Goal: Task Accomplishment & Management: Manage account settings

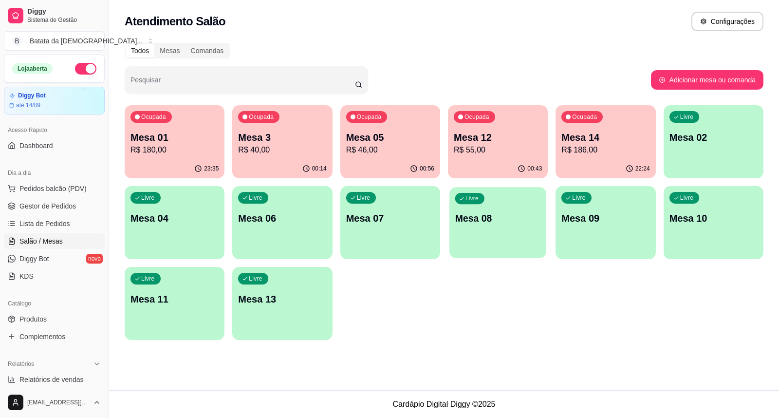
click at [464, 188] on div "Livre Mesa 08" at bounding box center [497, 216] width 97 height 59
click at [464, 156] on div "Ocupada Mesa 12 R$ 55,00" at bounding box center [497, 132] width 97 height 53
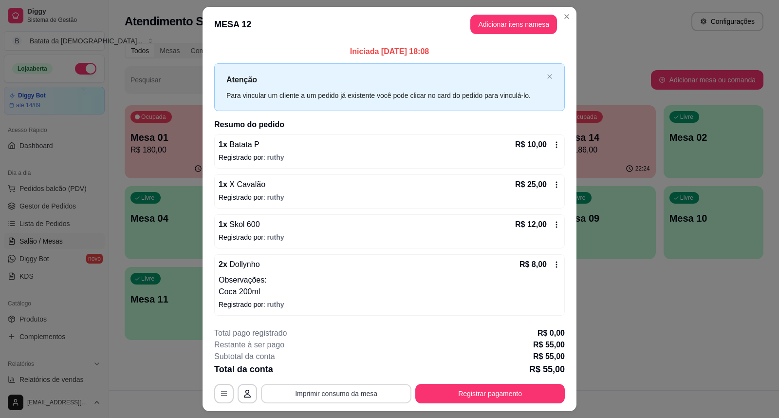
click at [378, 402] on button "Imprimir consumo da mesa" at bounding box center [336, 393] width 150 height 19
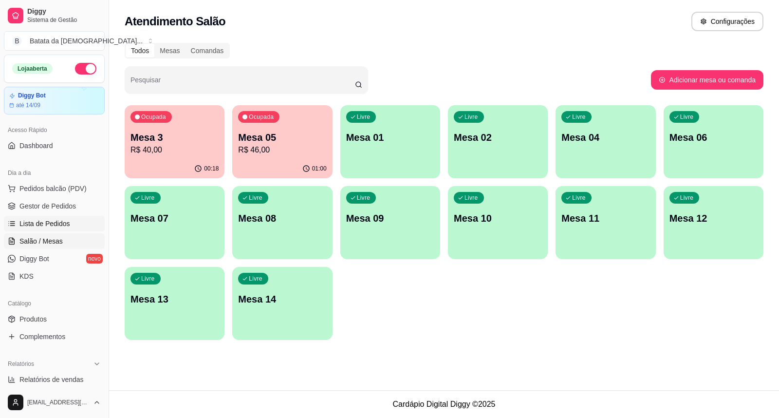
click at [58, 219] on span "Lista de Pedidos" at bounding box center [44, 224] width 51 height 10
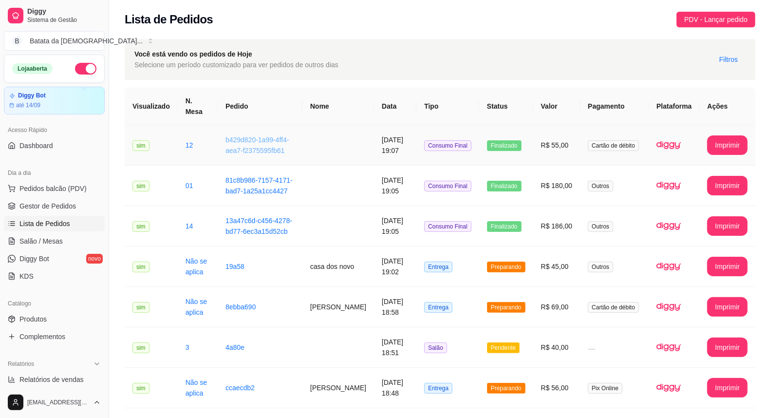
click at [269, 143] on link "b429d820-1a99-4ff4-aea7-f2375595fb61" at bounding box center [257, 145] width 64 height 19
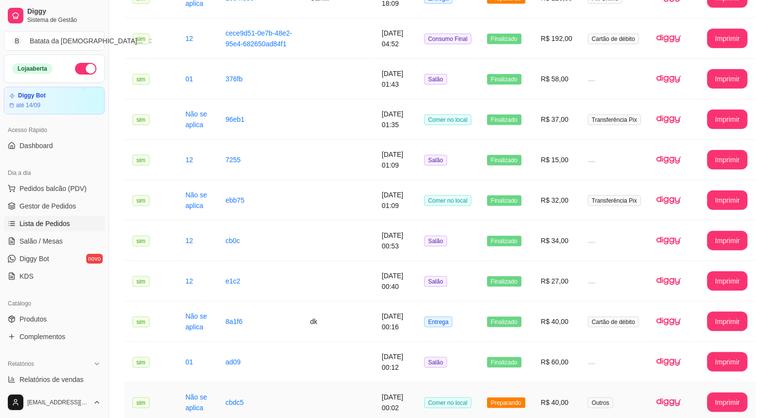
scroll to position [656, 0]
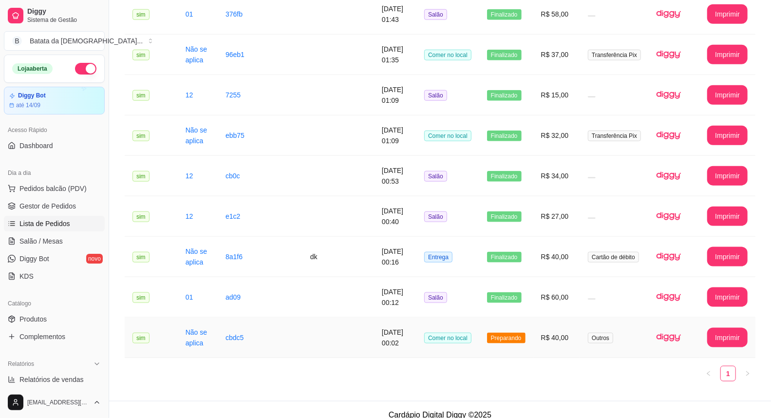
click at [645, 322] on td "Outros" at bounding box center [614, 337] width 69 height 40
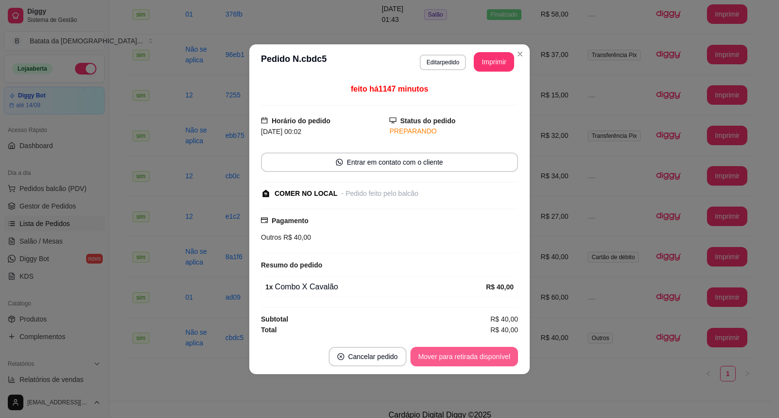
click at [442, 349] on button "Mover para retirada disponível" at bounding box center [464, 356] width 108 height 19
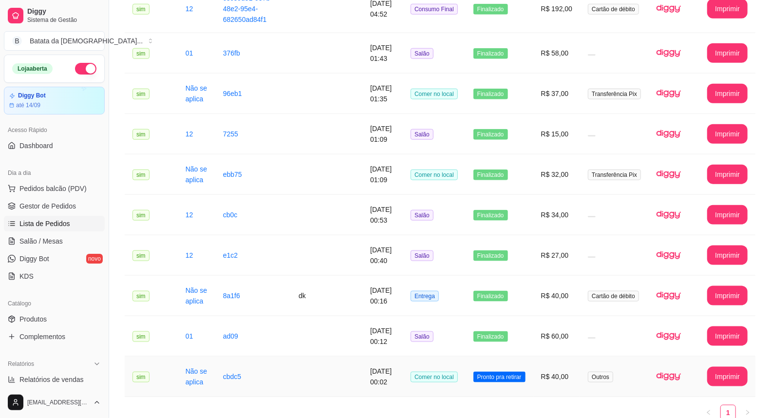
click at [410, 356] on td "Comer no local" at bounding box center [434, 376] width 63 height 40
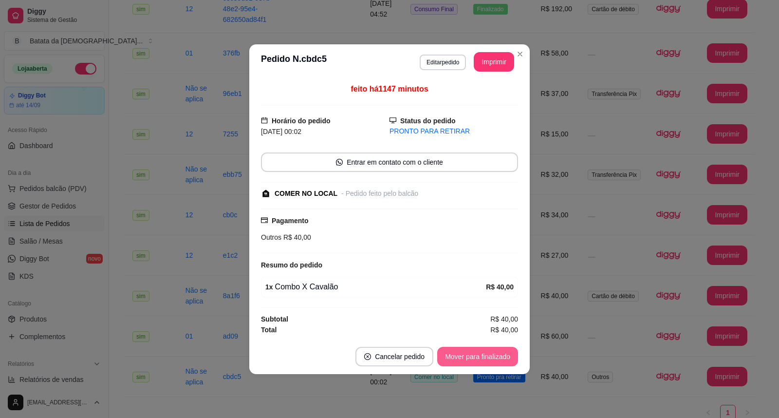
click at [517, 354] on button "Mover para finalizado" at bounding box center [477, 356] width 81 height 19
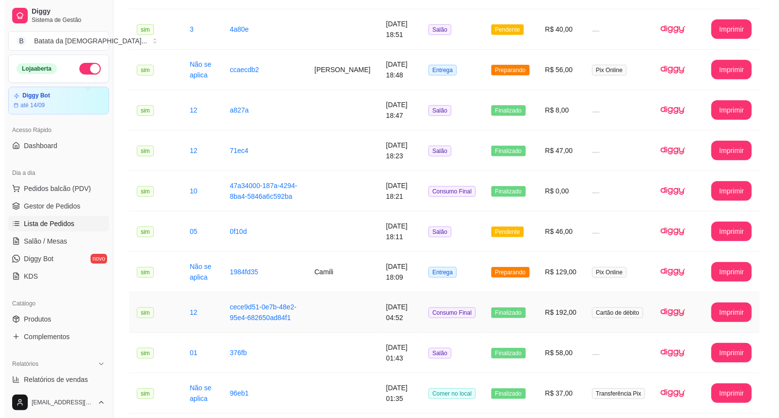
scroll to position [332, 0]
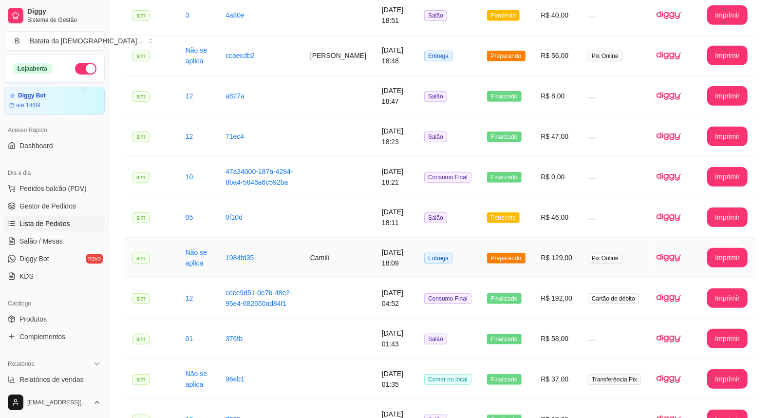
click at [514, 253] on span "Preparando" at bounding box center [506, 258] width 38 height 11
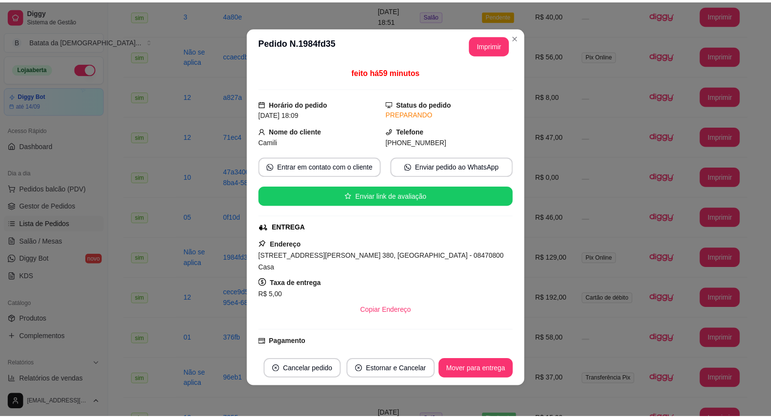
scroll to position [0, 0]
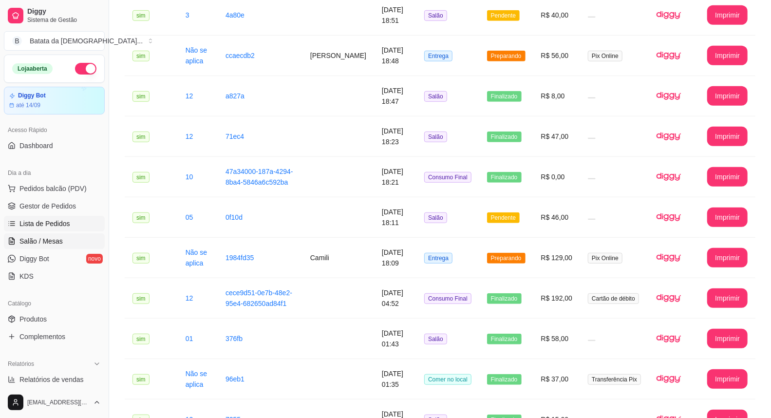
click at [59, 244] on span "Salão / Mesas" at bounding box center [40, 241] width 43 height 10
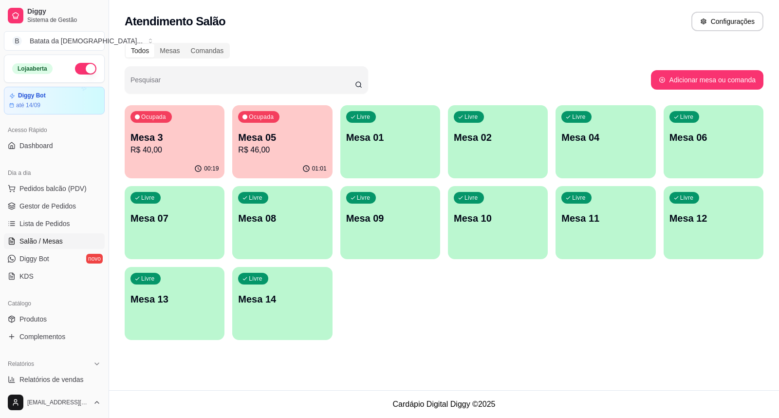
click at [410, 130] on p "Mesa 01" at bounding box center [390, 137] width 88 height 14
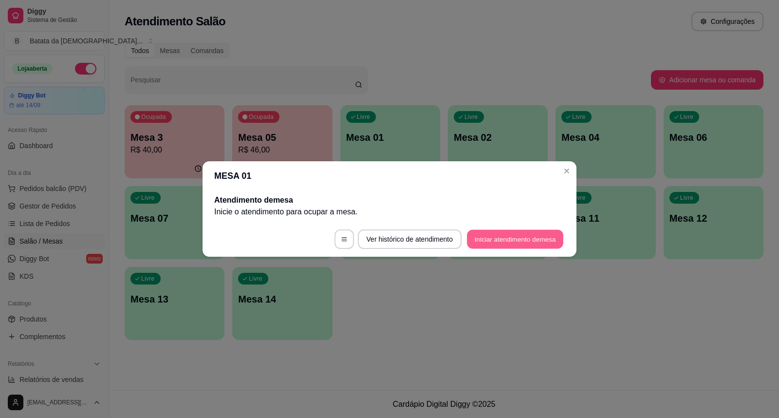
click at [523, 244] on button "Iniciar atendimento de mesa" at bounding box center [515, 239] width 96 height 19
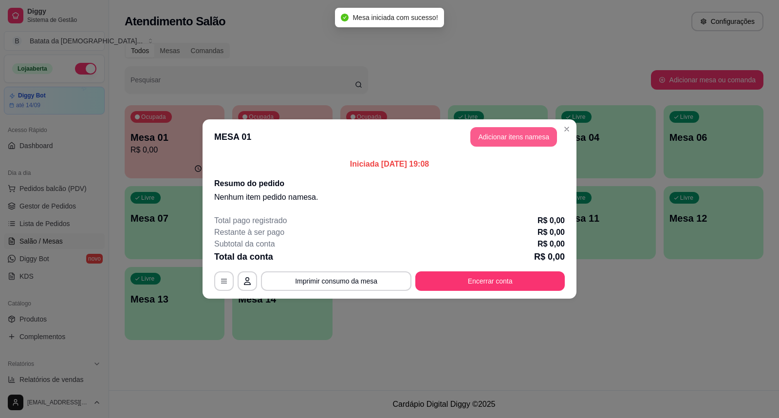
click at [512, 131] on button "Adicionar itens na mesa" at bounding box center [513, 136] width 87 height 19
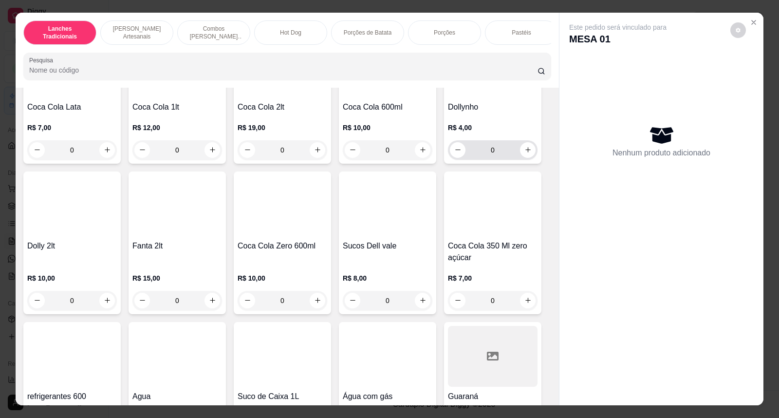
scroll to position [2272, 0]
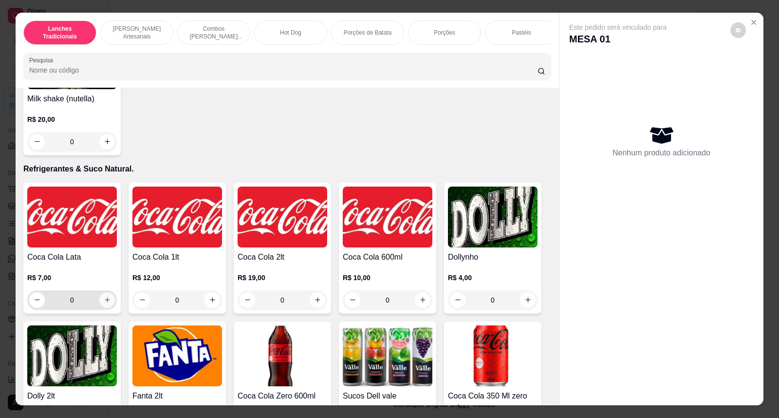
click at [107, 308] on button "increase-product-quantity" at bounding box center [107, 300] width 16 height 16
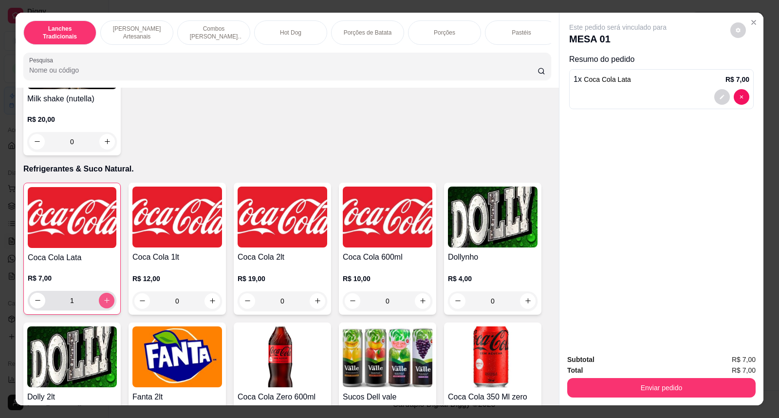
type input "1"
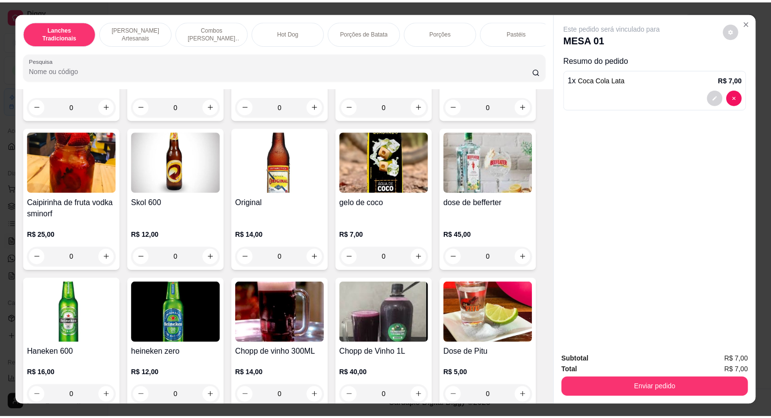
scroll to position [3246, 0]
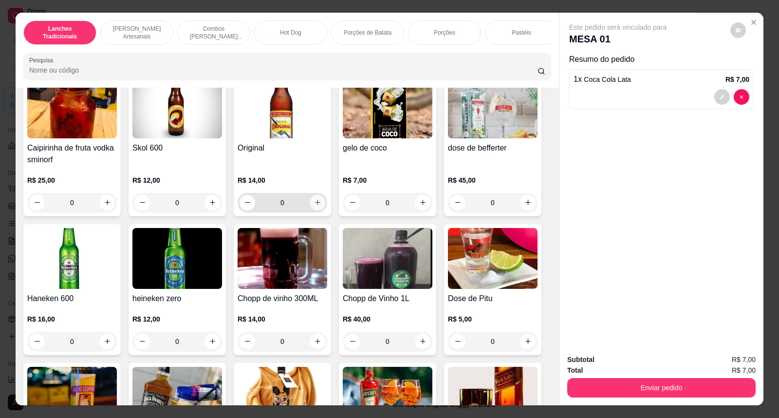
click at [310, 210] on button "increase-product-quantity" at bounding box center [318, 203] width 16 height 16
type input "1"
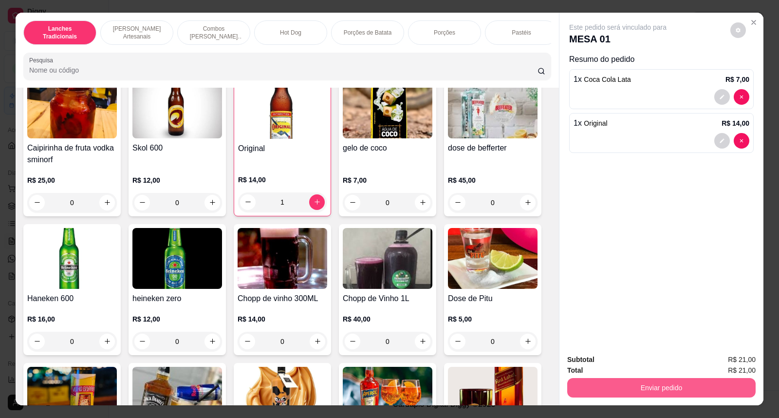
click at [592, 378] on button "Enviar pedido" at bounding box center [661, 387] width 188 height 19
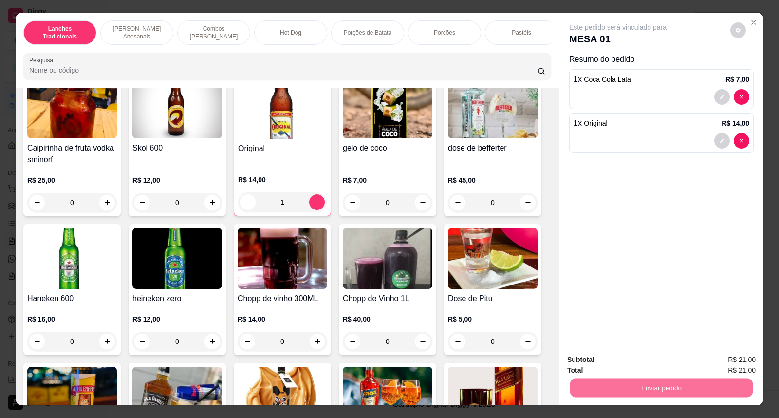
click at [657, 366] on button "Não registrar e enviar pedido" at bounding box center [628, 364] width 101 height 19
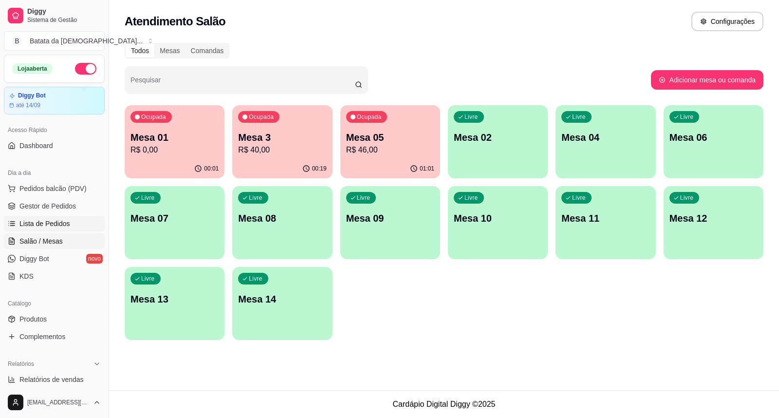
click at [59, 216] on link "Lista de Pedidos" at bounding box center [54, 224] width 101 height 16
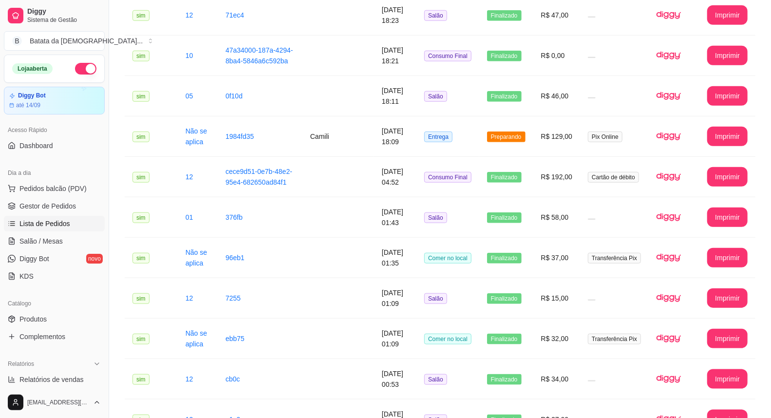
scroll to position [541, 0]
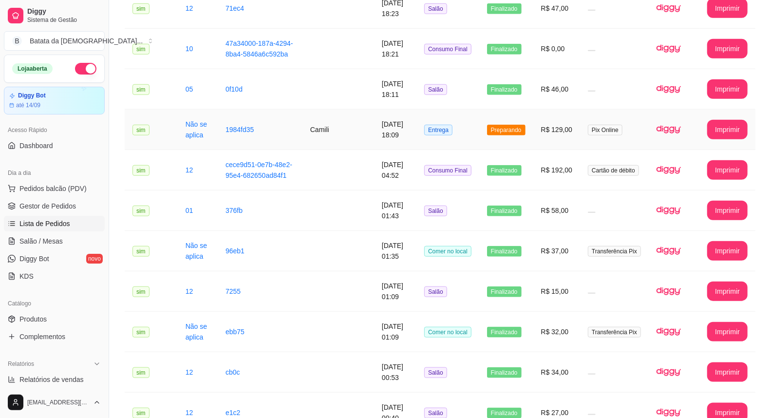
click at [358, 120] on td "Camili" at bounding box center [338, 130] width 72 height 40
click at [521, 126] on td "Preparando" at bounding box center [506, 130] width 54 height 40
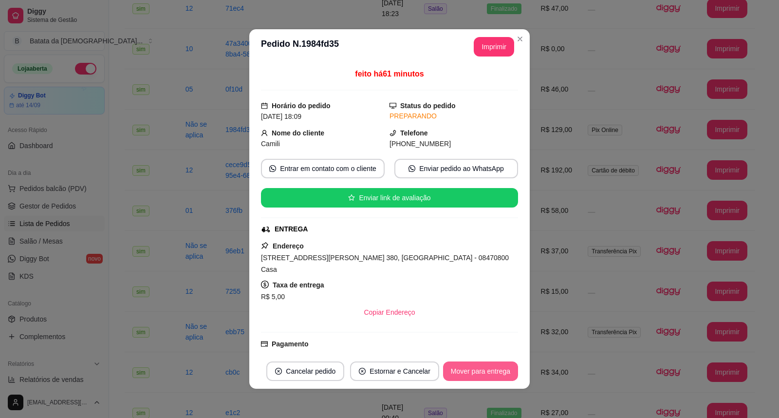
click at [502, 363] on button "Mover para entrega" at bounding box center [480, 370] width 75 height 19
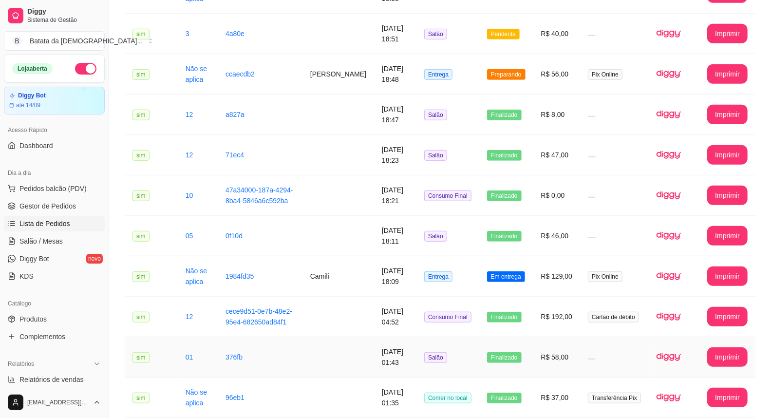
scroll to position [378, 0]
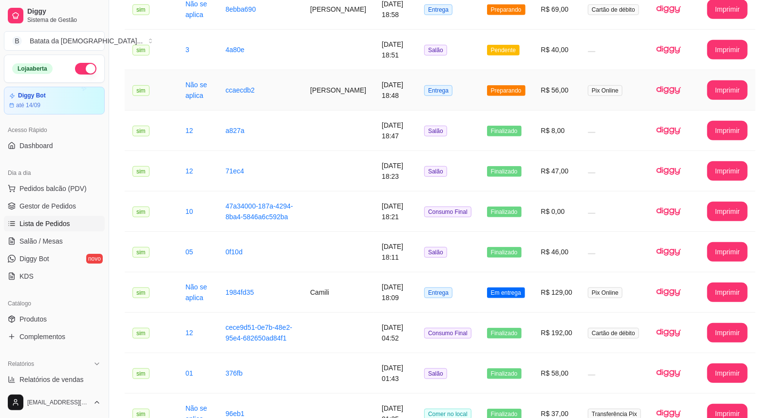
click at [479, 85] on td "Entrega" at bounding box center [447, 90] width 63 height 40
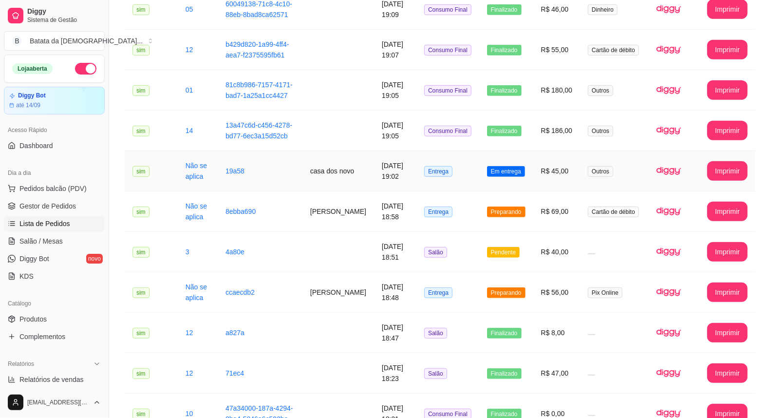
scroll to position [324, 0]
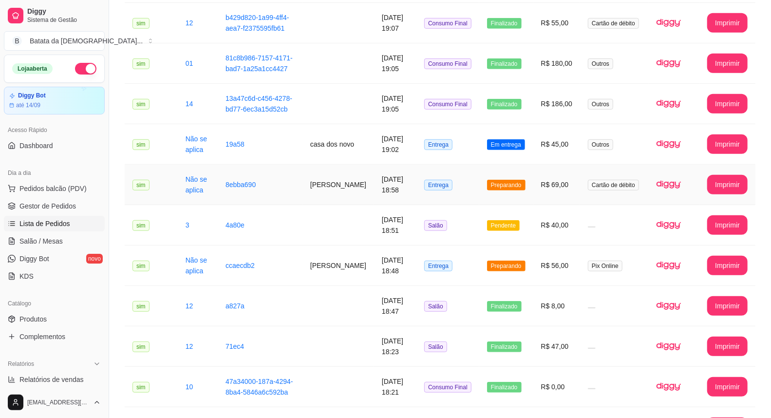
click at [403, 176] on td "[DATE] 18:58" at bounding box center [395, 185] width 42 height 40
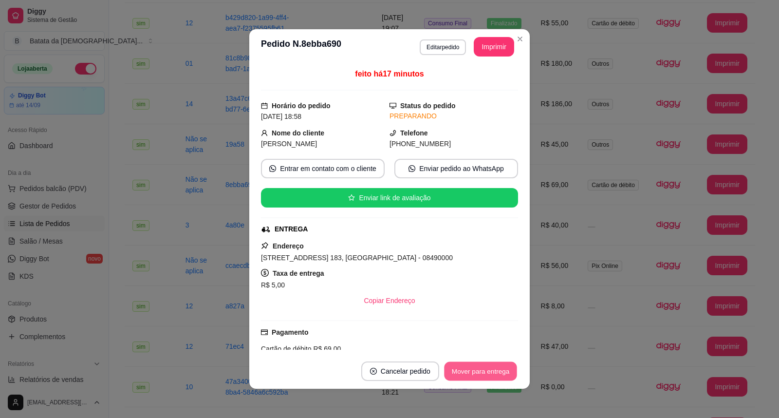
click at [453, 373] on button "Mover para entrega" at bounding box center [480, 371] width 73 height 19
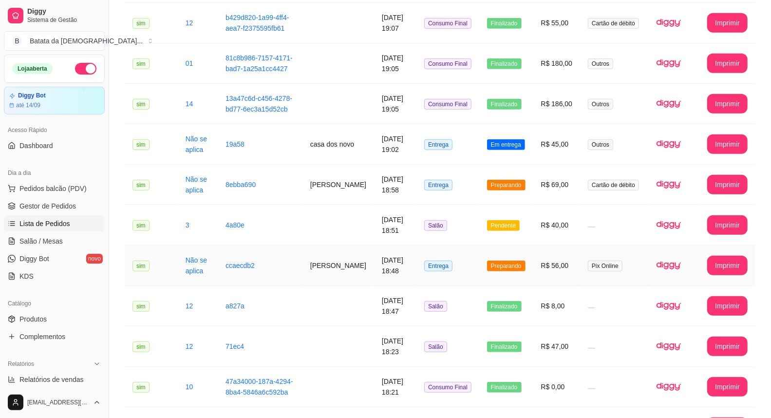
click at [522, 260] on span "Preparando" at bounding box center [506, 265] width 38 height 11
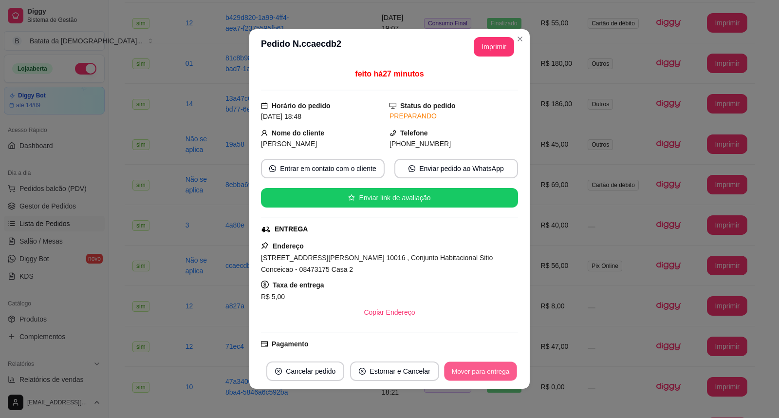
click at [492, 375] on button "Mover para entrega" at bounding box center [480, 371] width 73 height 19
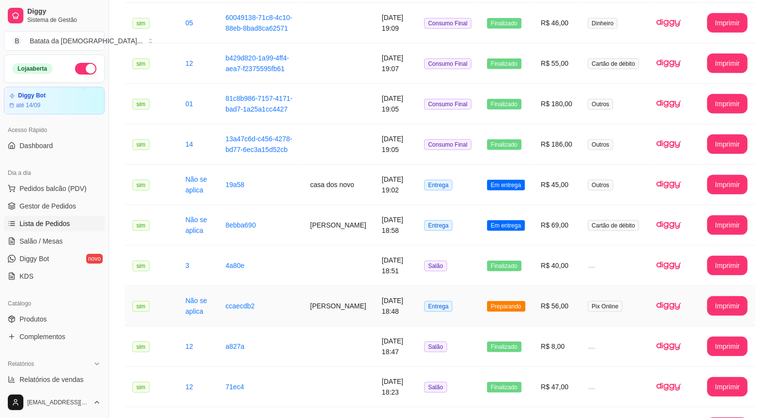
click at [528, 309] on td "Preparando" at bounding box center [506, 306] width 54 height 40
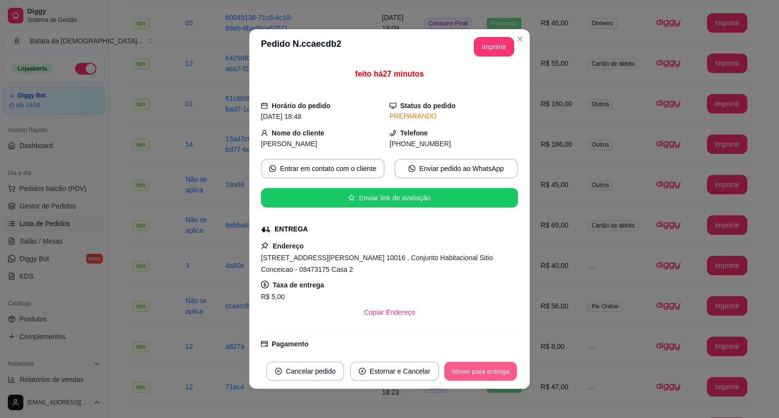
click at [488, 378] on button "Mover para entrega" at bounding box center [480, 371] width 73 height 19
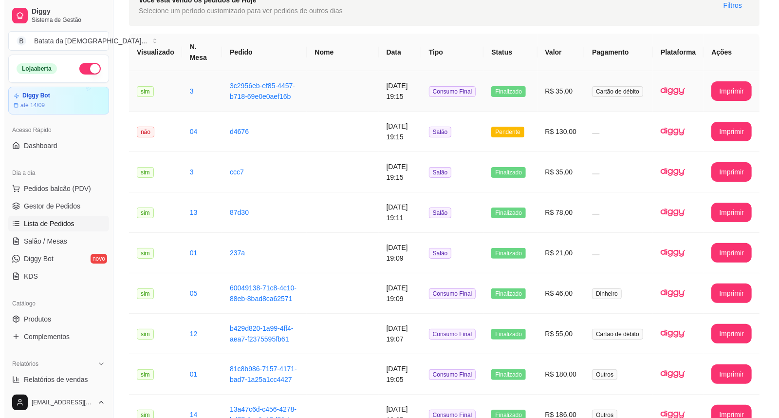
scroll to position [0, 0]
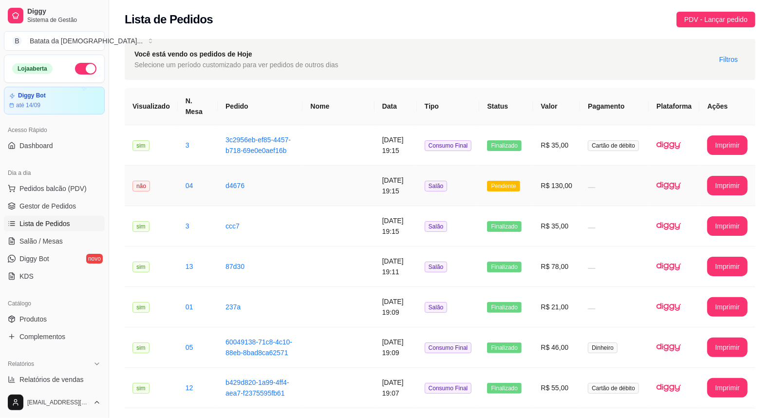
click at [525, 176] on td "Pendente" at bounding box center [506, 186] width 54 height 40
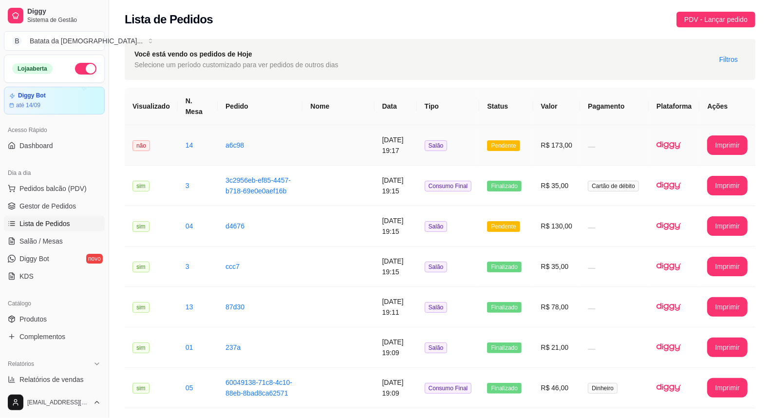
click at [605, 127] on td at bounding box center [614, 145] width 69 height 40
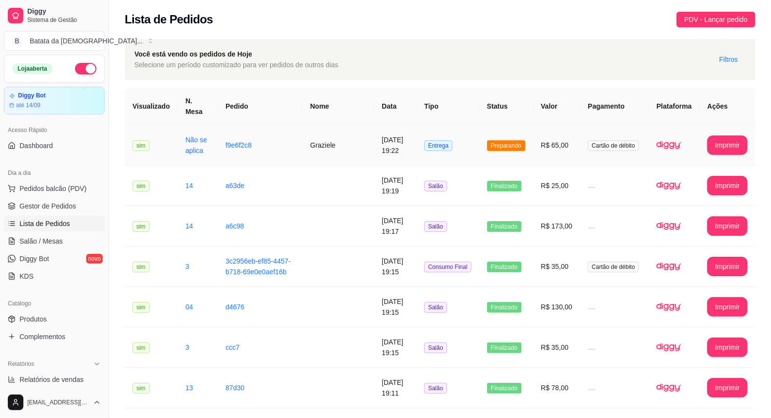
click at [395, 147] on td "[DATE] 19:22" at bounding box center [395, 145] width 42 height 40
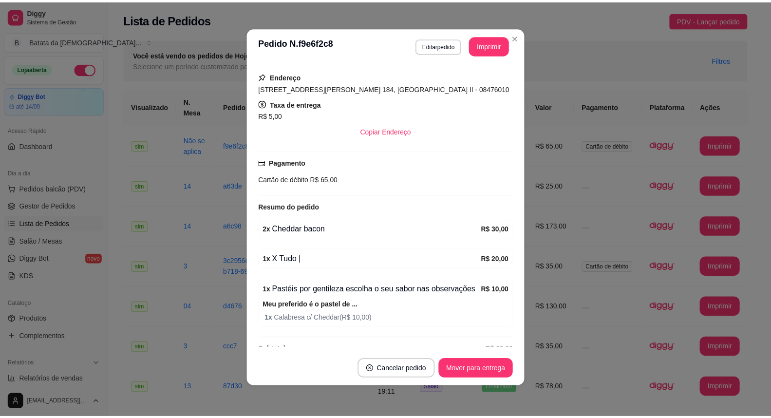
scroll to position [186, 0]
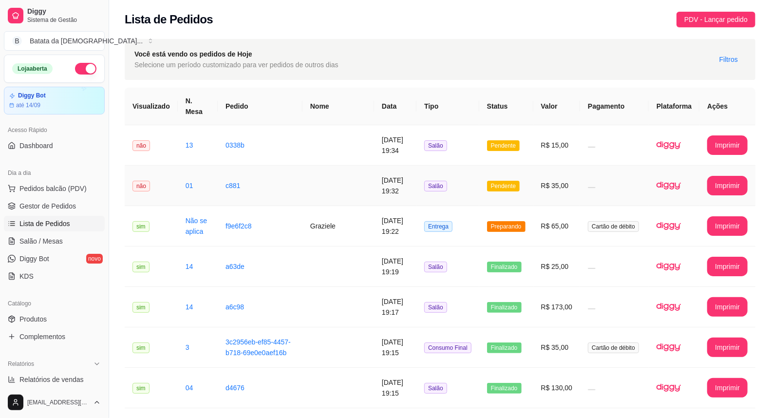
click at [331, 166] on td at bounding box center [338, 186] width 72 height 40
click at [653, 125] on td at bounding box center [674, 145] width 51 height 40
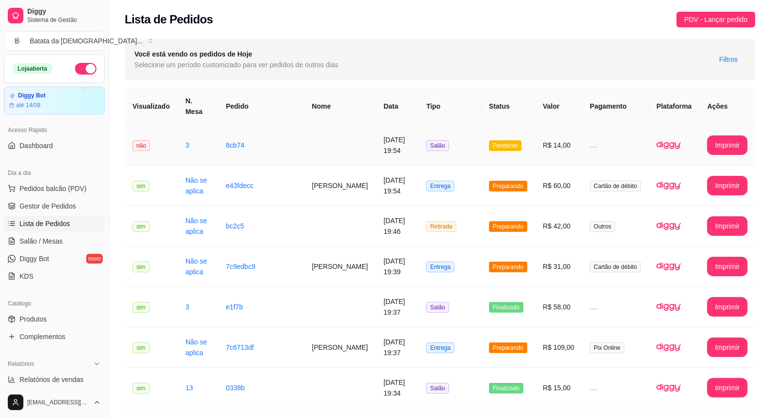
click at [257, 133] on td "8cb74" at bounding box center [261, 145] width 86 height 40
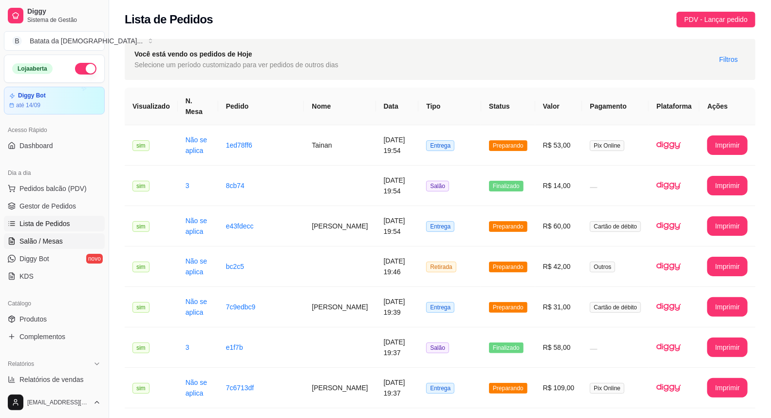
click at [53, 234] on link "Salão / Mesas" at bounding box center [54, 241] width 101 height 16
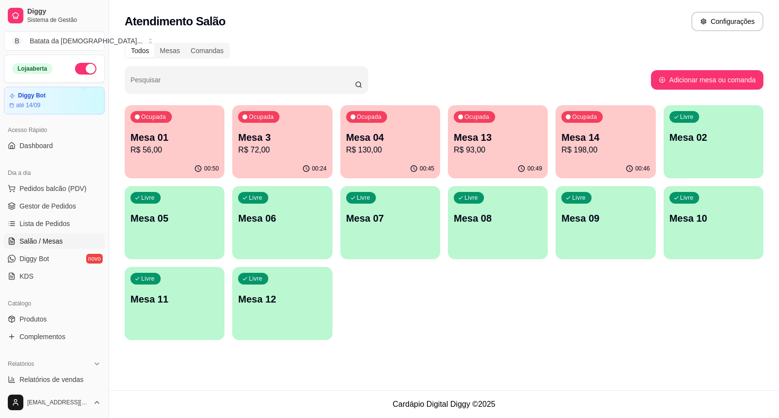
click at [463, 130] on p "Mesa 13" at bounding box center [498, 137] width 88 height 14
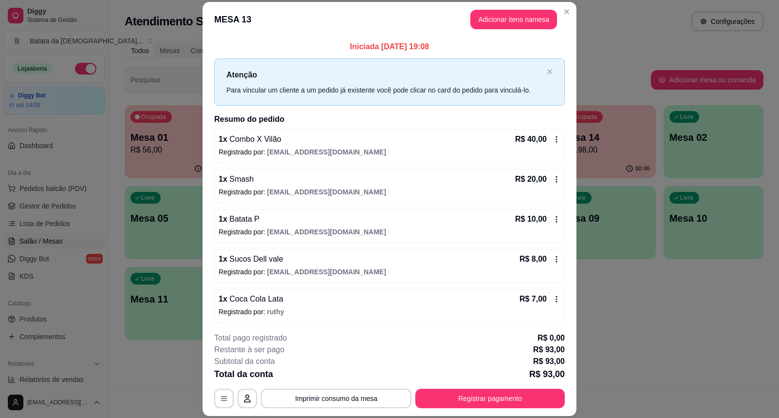
click at [553, 223] on icon at bounding box center [557, 219] width 8 height 8
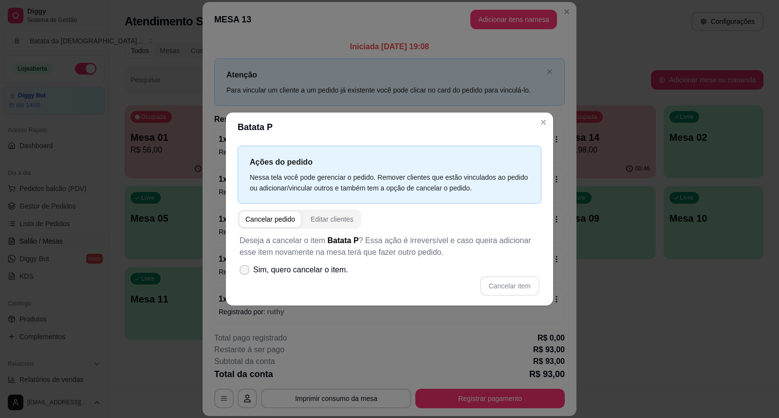
click at [246, 276] on label "Sim, quero cancelar o item." at bounding box center [294, 269] width 116 height 19
click at [245, 276] on input "Sim, quero cancelar o item." at bounding box center [242, 275] width 6 height 6
checkbox input "true"
click at [499, 276] on button "Cancelar item" at bounding box center [509, 285] width 59 height 19
click at [504, 276] on div "Cancelar item" at bounding box center [390, 285] width 300 height 19
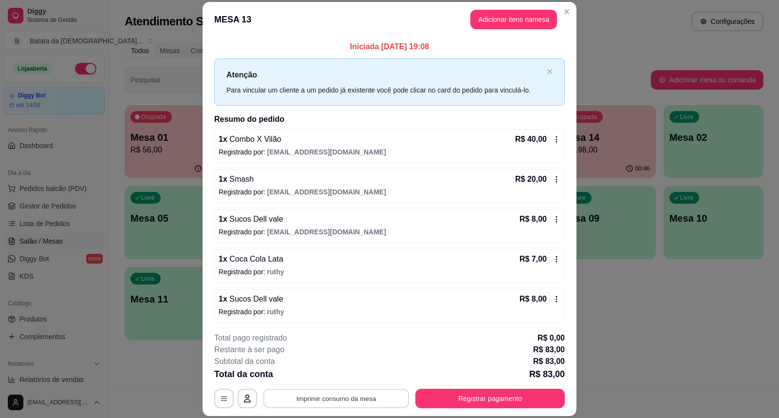
click at [381, 391] on button "Imprimir consumo da mesa" at bounding box center [336, 398] width 146 height 19
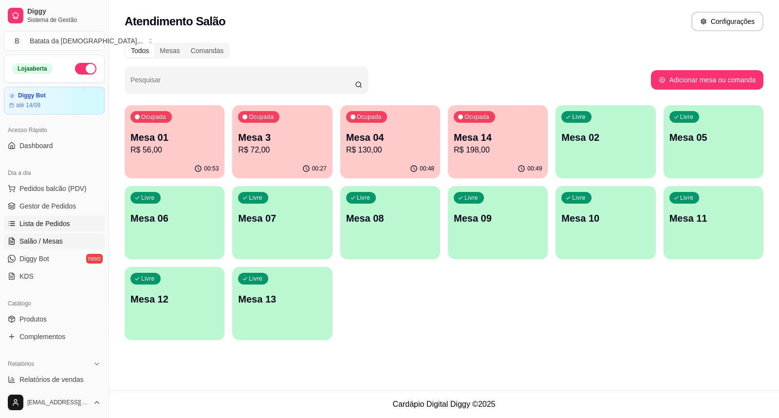
click at [26, 218] on link "Lista de Pedidos" at bounding box center [54, 224] width 101 height 16
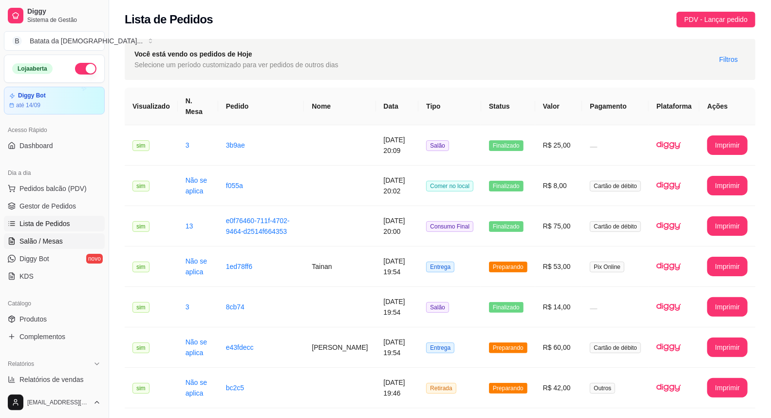
click at [56, 247] on link "Salão / Mesas" at bounding box center [54, 241] width 101 height 16
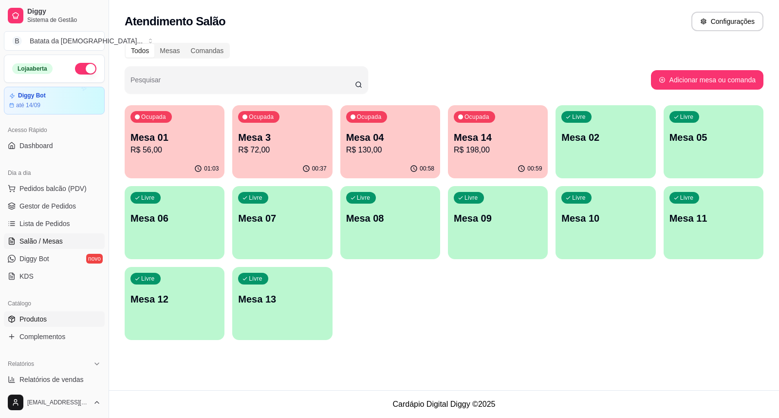
click at [29, 318] on span "Produtos" at bounding box center [32, 319] width 27 height 10
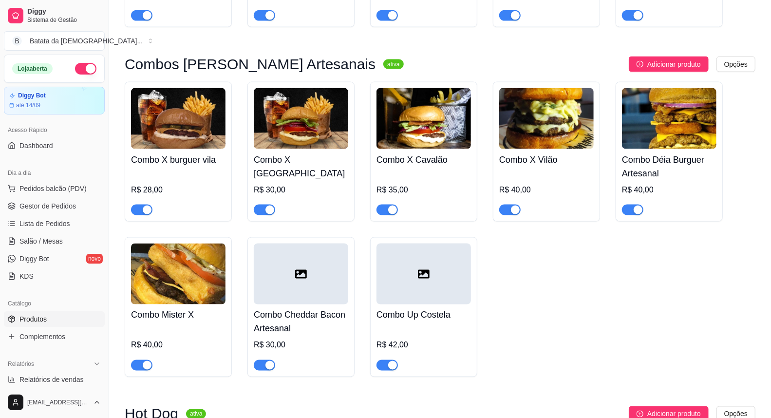
scroll to position [865, 0]
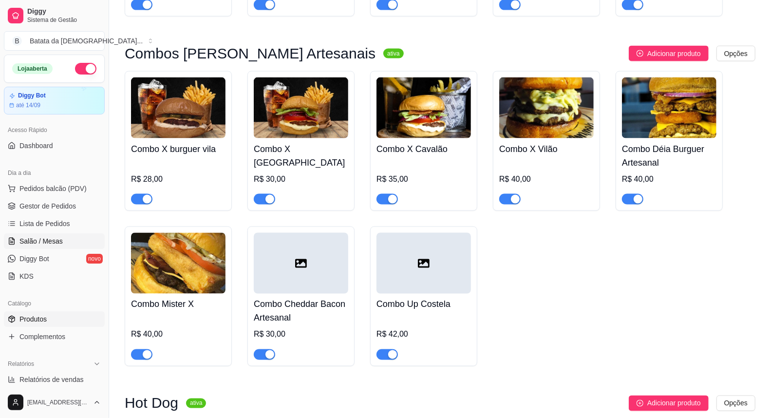
click at [55, 234] on link "Salão / Mesas" at bounding box center [54, 241] width 101 height 16
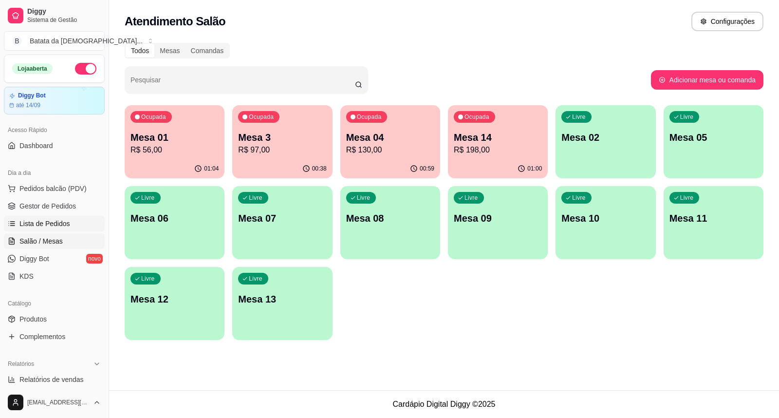
click at [54, 229] on link "Lista de Pedidos" at bounding box center [54, 224] width 101 height 16
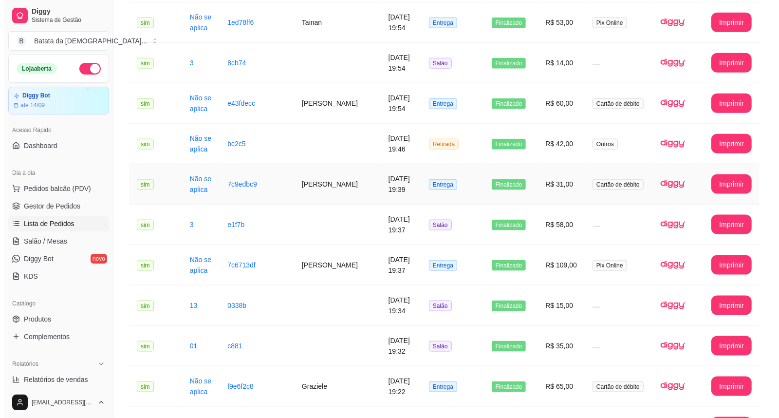
scroll to position [757, 0]
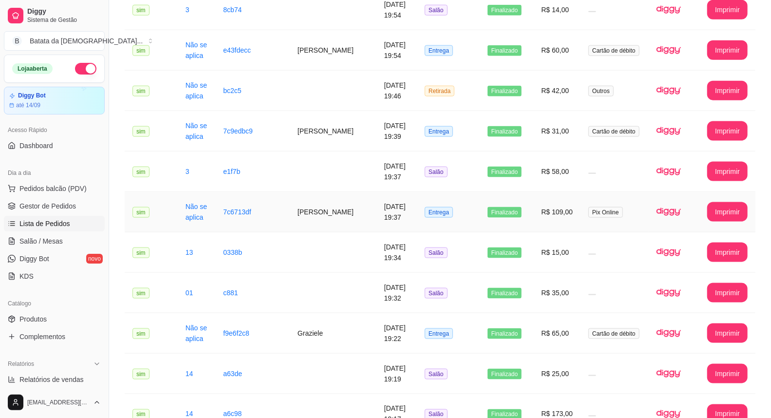
click at [290, 201] on td "7c6713df" at bounding box center [252, 212] width 74 height 40
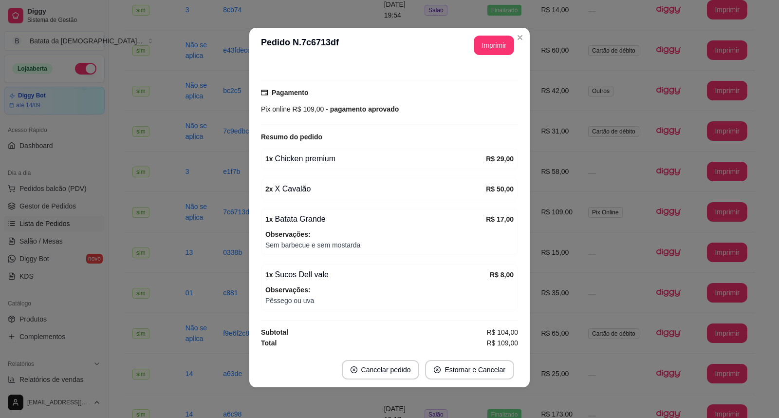
scroll to position [2, 0]
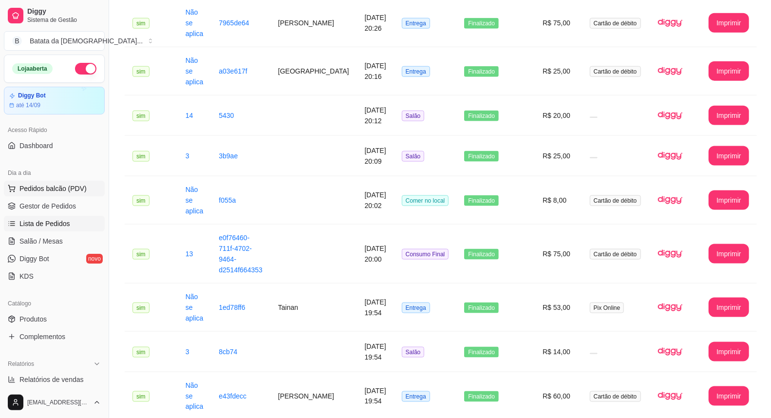
click at [51, 190] on span "Pedidos balcão (PDV)" at bounding box center [52, 189] width 67 height 10
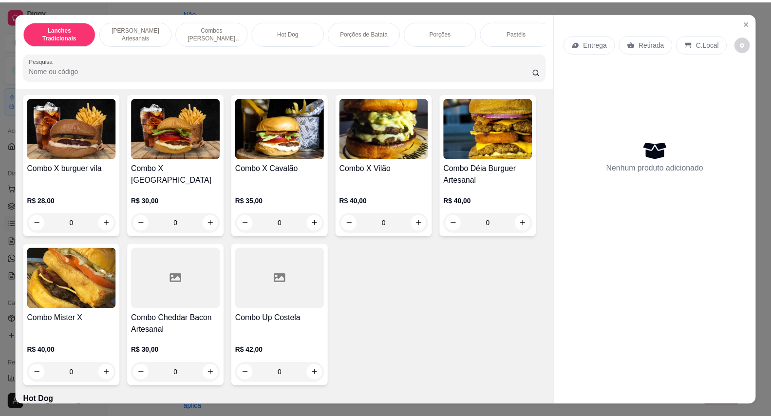
scroll to position [649, 0]
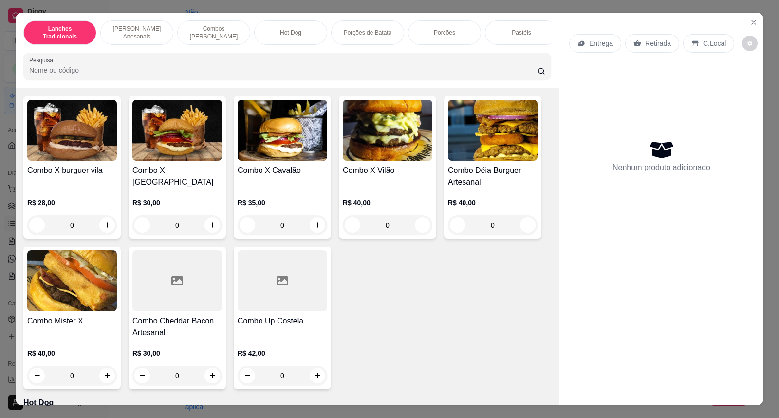
click at [312, 234] on div "0" at bounding box center [283, 224] width 90 height 19
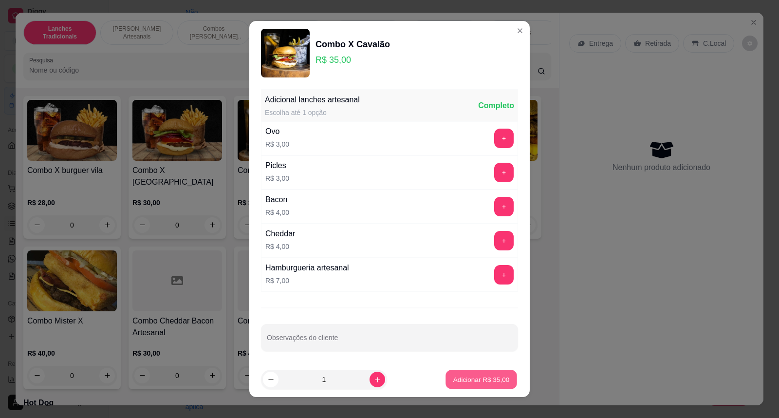
click at [484, 377] on p "Adicionar R$ 35,00" at bounding box center [481, 378] width 56 height 9
type input "1"
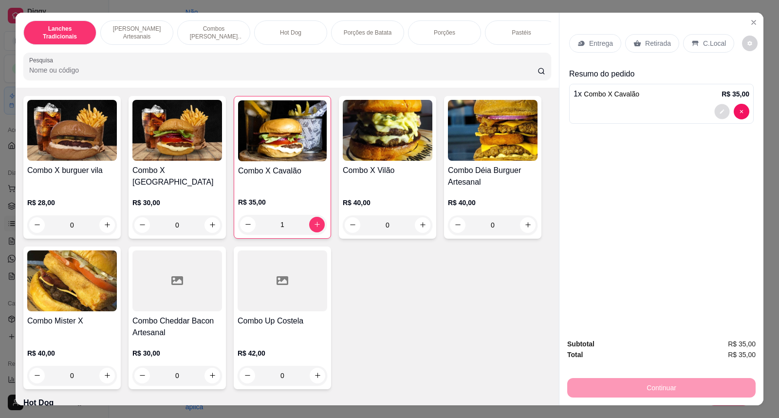
click at [719, 112] on icon "decrease-product-quantity" at bounding box center [722, 112] width 6 height 6
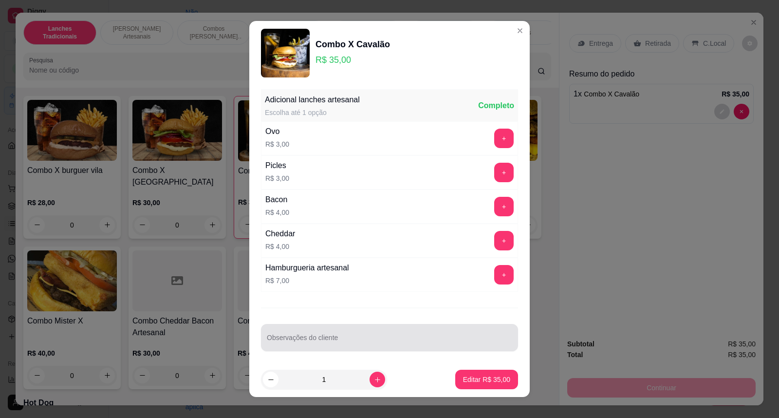
click at [314, 333] on div at bounding box center [389, 337] width 245 height 19
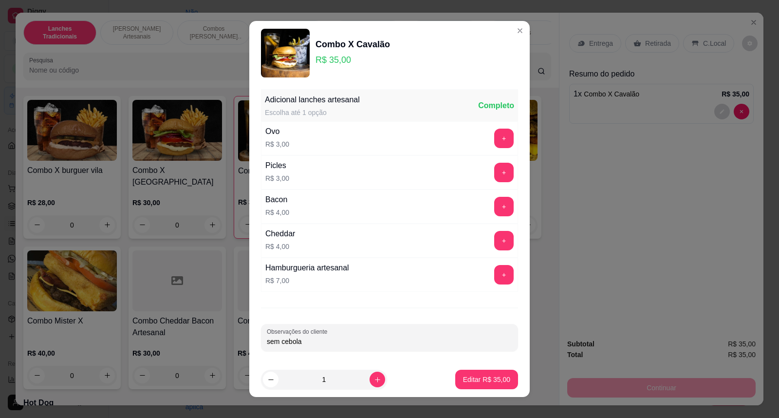
type input "sem cebola"
click at [464, 381] on p "Editar R$ 35,00" at bounding box center [487, 378] width 46 height 9
type input "0"
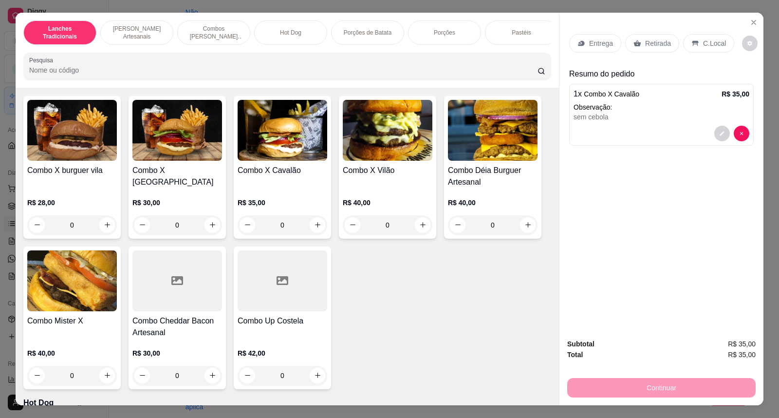
click at [655, 37] on div "Retirada" at bounding box center [652, 43] width 54 height 19
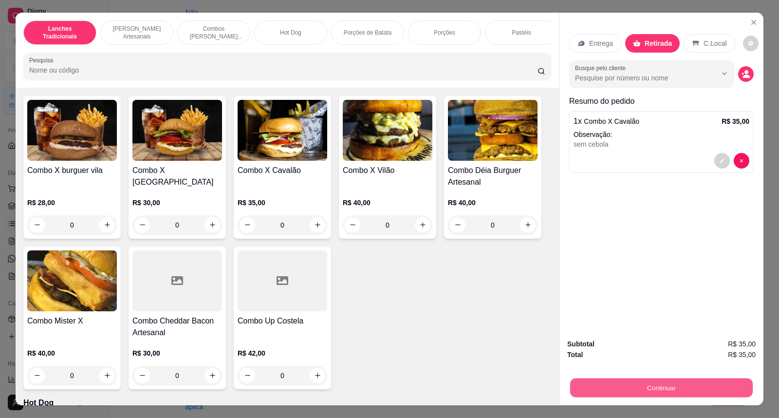
click at [728, 390] on button "Continuar" at bounding box center [661, 387] width 183 height 19
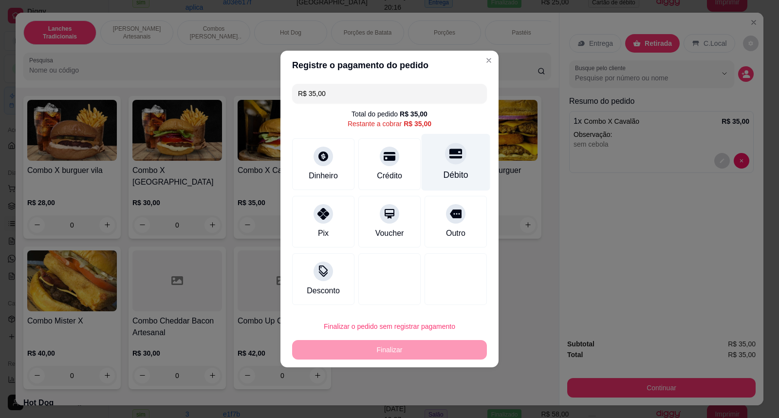
click at [463, 153] on div "Débito" at bounding box center [456, 162] width 69 height 57
type input "R$ 0,00"
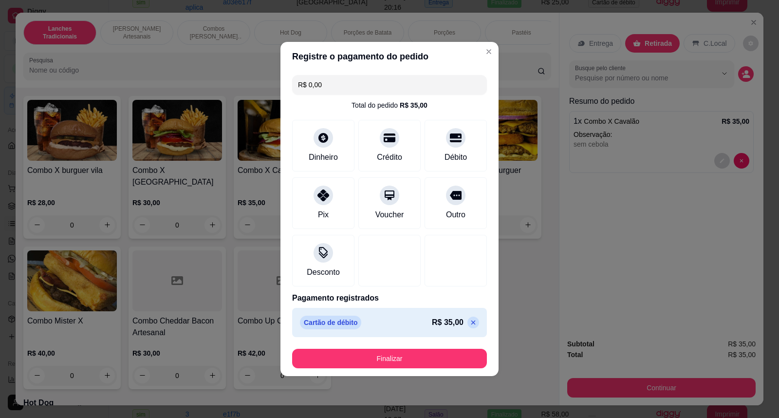
click at [434, 368] on div "Registre o pagamento do pedido R$ 0,00 Total do pedido R$ 35,00 Dinheiro Crédit…" at bounding box center [389, 209] width 779 height 418
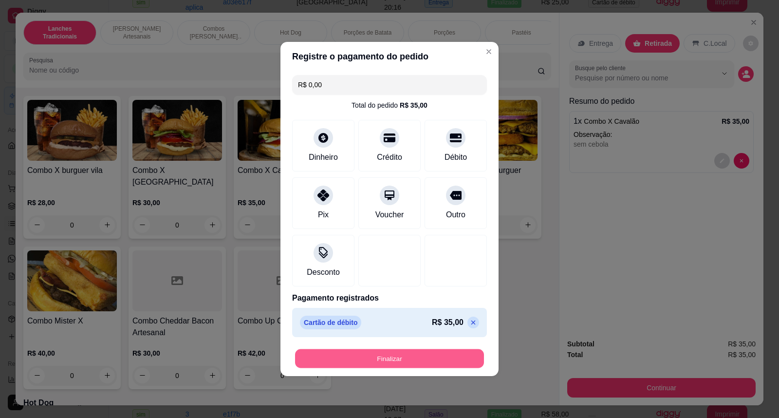
click at [427, 359] on button "Finalizar" at bounding box center [389, 358] width 189 height 19
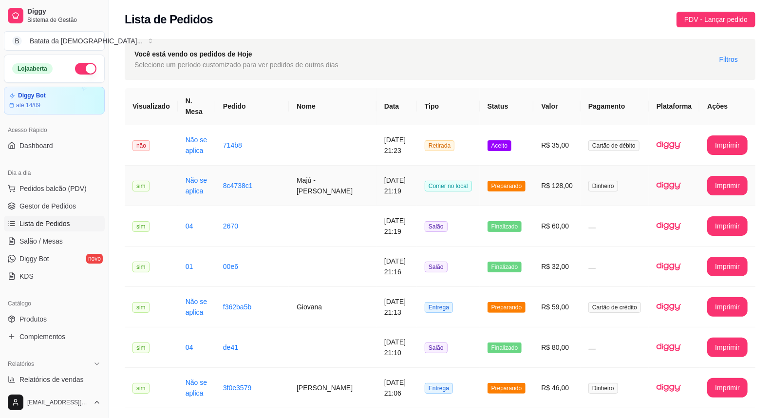
click at [408, 204] on td "[DATE] 21:19" at bounding box center [396, 186] width 40 height 40
